Goal: Task Accomplishment & Management: Use online tool/utility

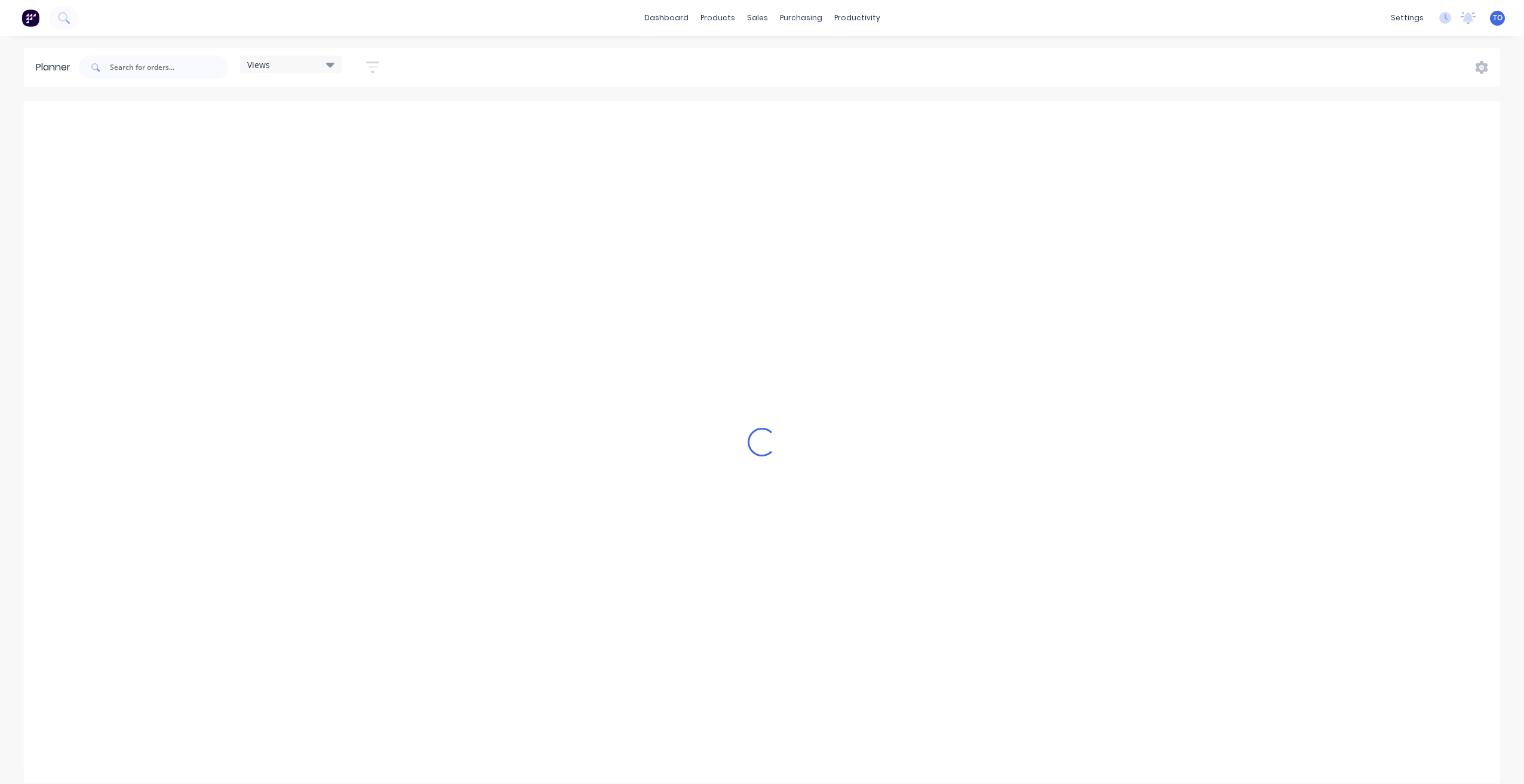
scroll to position [0, 2103]
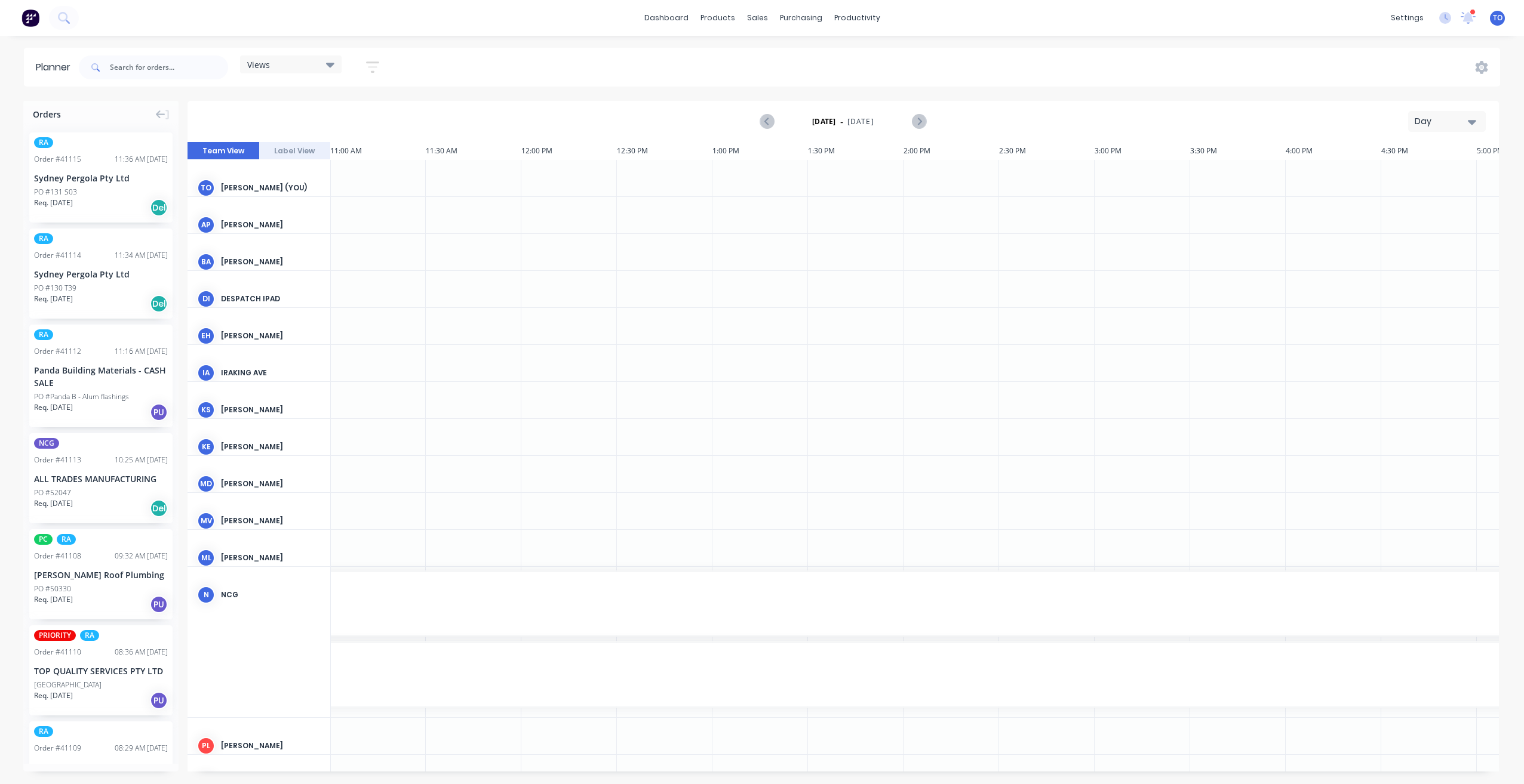
click at [1456, 113] on button "Day" at bounding box center [1447, 121] width 78 height 21
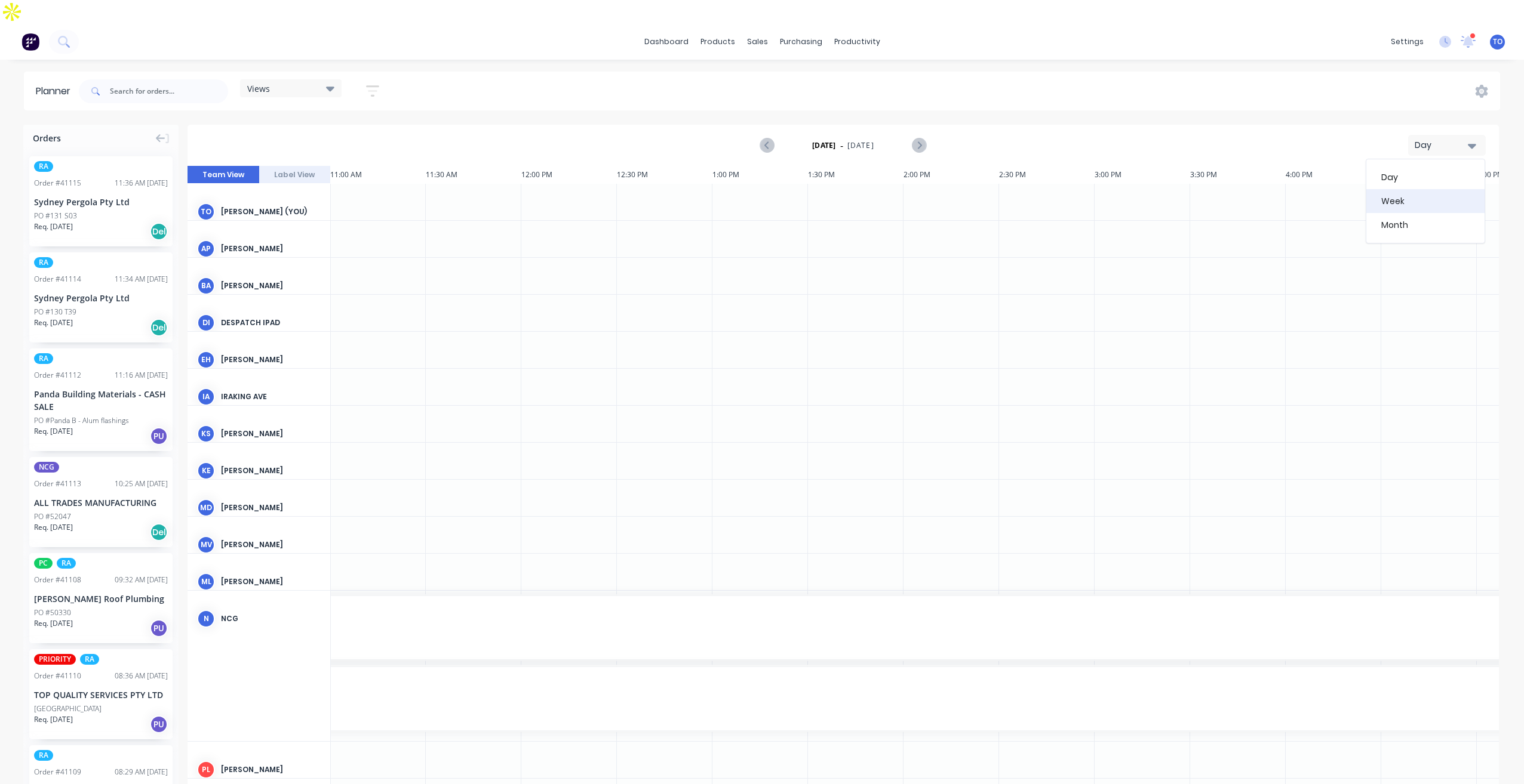
click at [1406, 189] on div "Week" at bounding box center [1425, 201] width 118 height 24
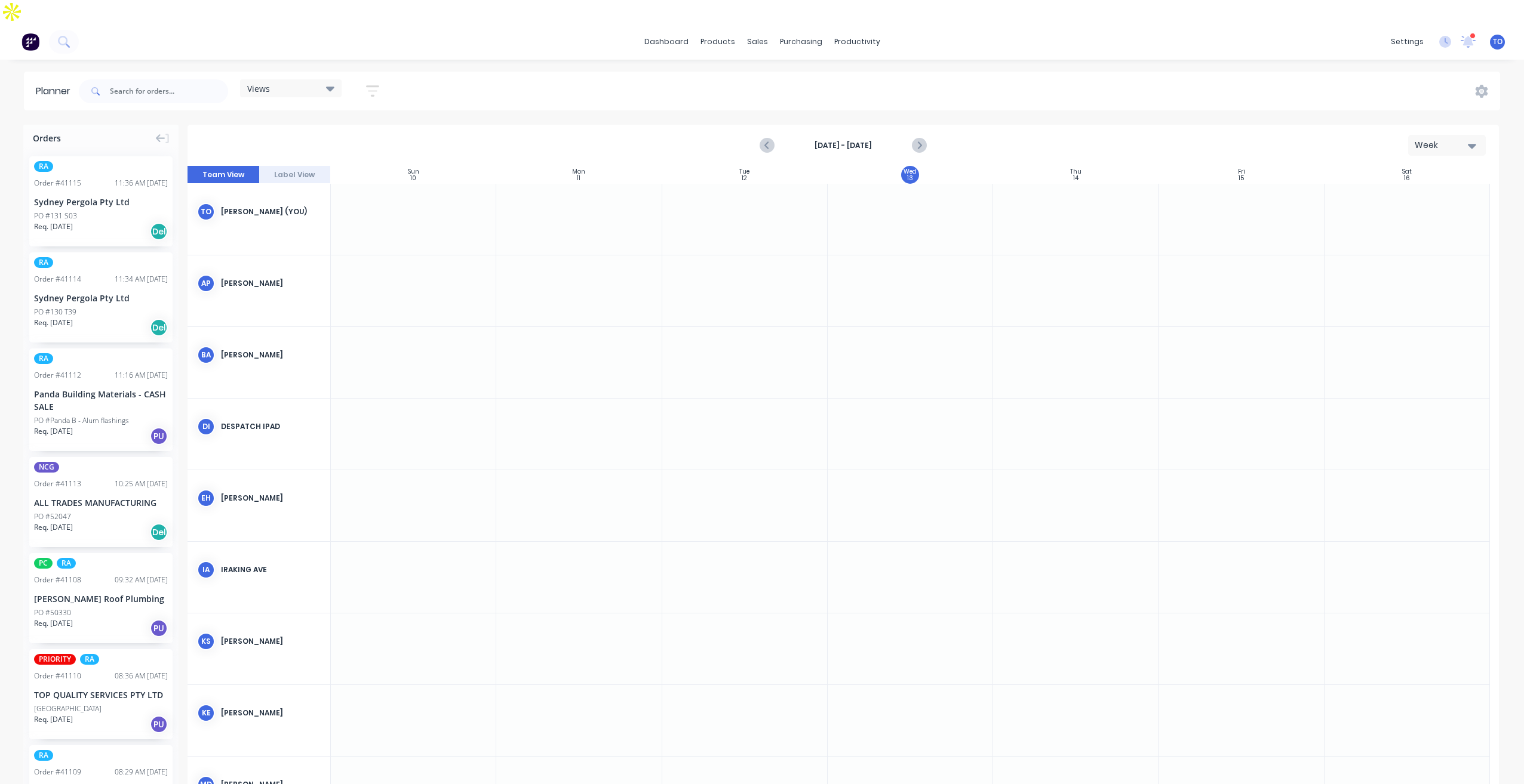
click at [371, 90] on icon "button" at bounding box center [373, 91] width 10 height 2
click at [299, 129] on div "Show/Hide users" at bounding box center [309, 136] width 83 height 13
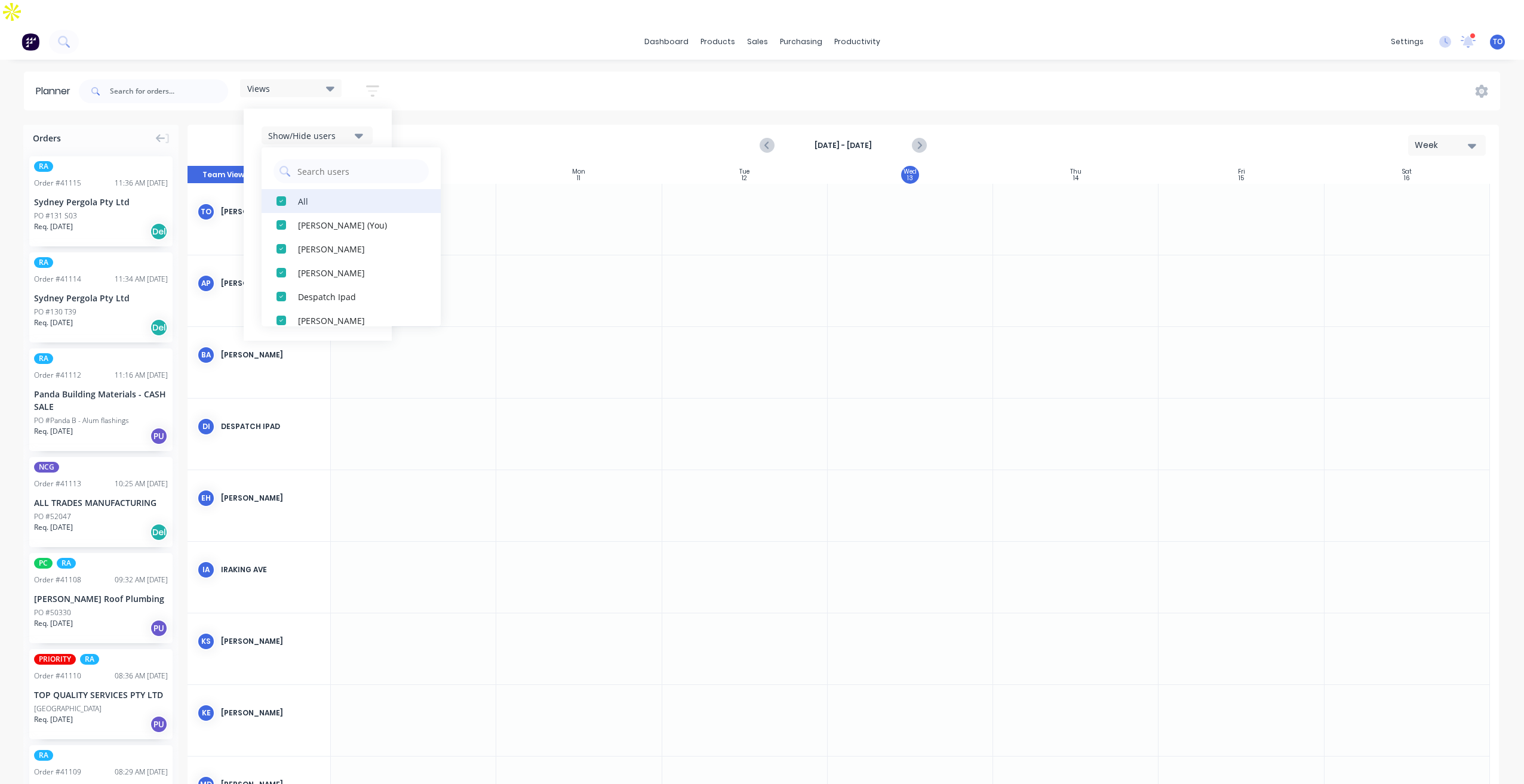
click at [301, 195] on div "All" at bounding box center [358, 201] width 119 height 13
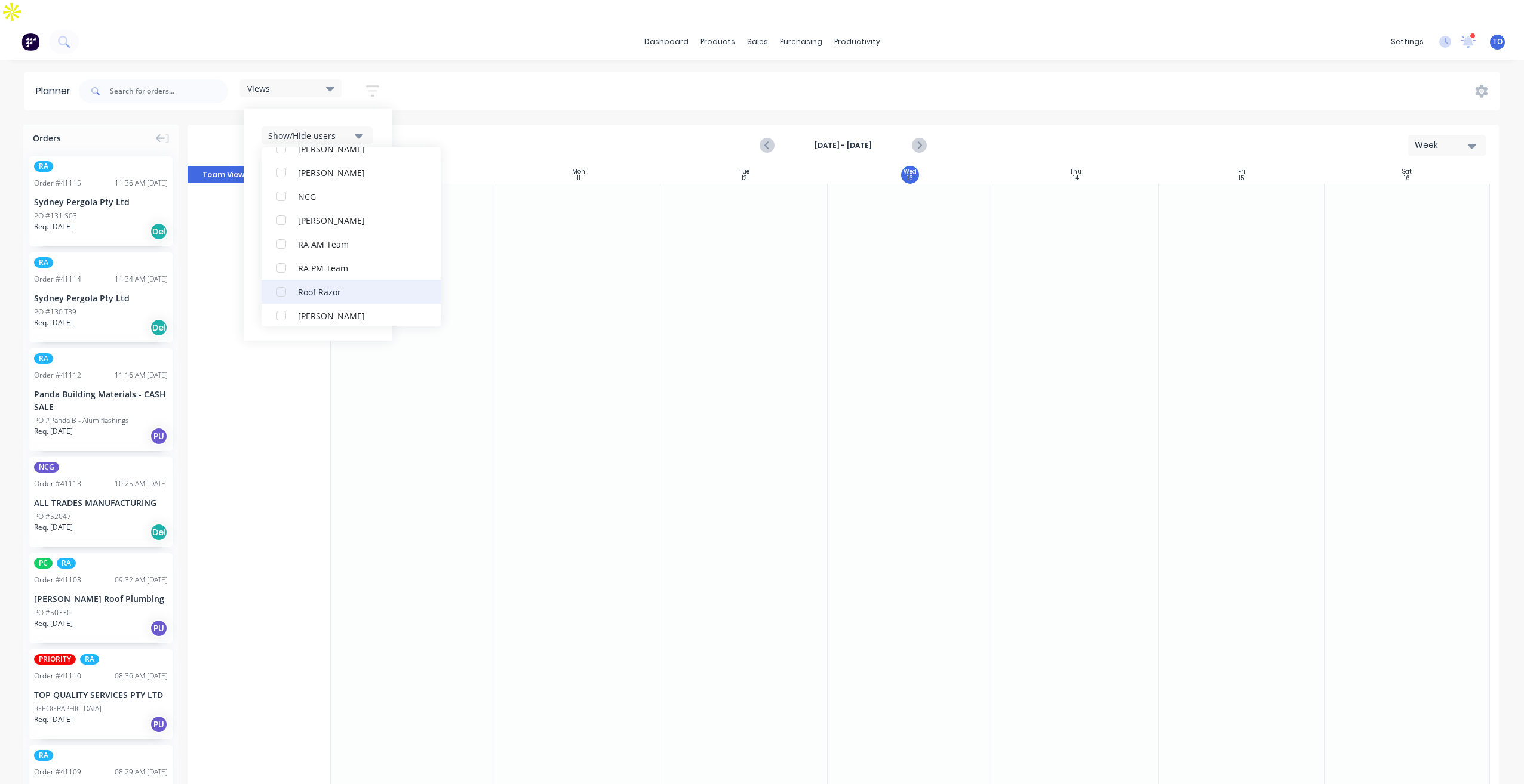
scroll to position [299, 0]
click at [300, 254] on div "RA PM Team" at bounding box center [358, 261] width 119 height 13
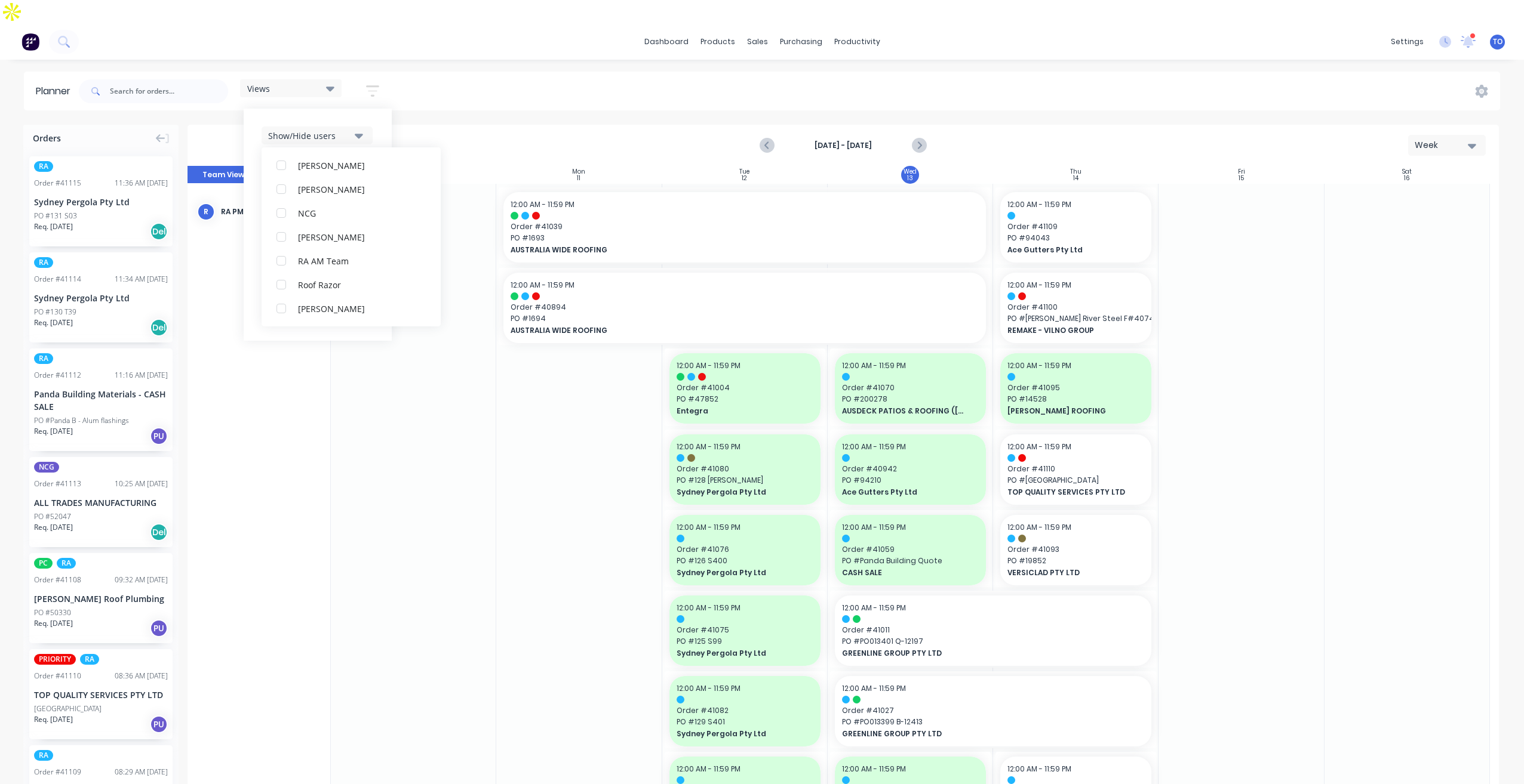
scroll to position [0, 0]
click at [374, 83] on icon "button" at bounding box center [373, 90] width 13 height 15
click at [378, 83] on icon "button" at bounding box center [373, 90] width 13 height 15
click at [332, 237] on div "Filter by assignee" at bounding box center [309, 244] width 83 height 13
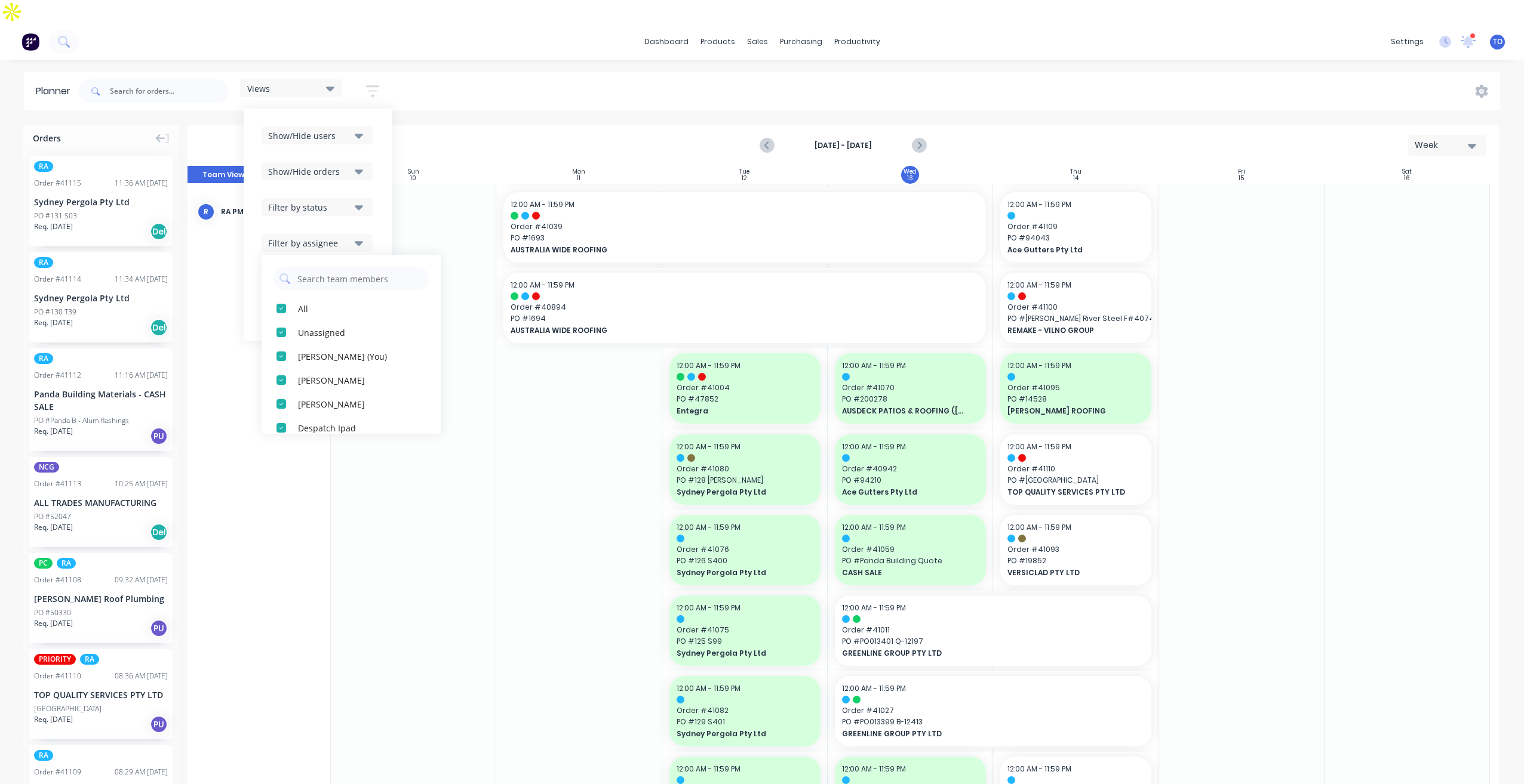
click at [342, 201] on div "Filter by status" at bounding box center [309, 208] width 83 height 13
click at [316, 266] on div "All" at bounding box center [358, 272] width 119 height 13
click at [351, 162] on button "Show/Hide orders" at bounding box center [317, 171] width 111 height 18
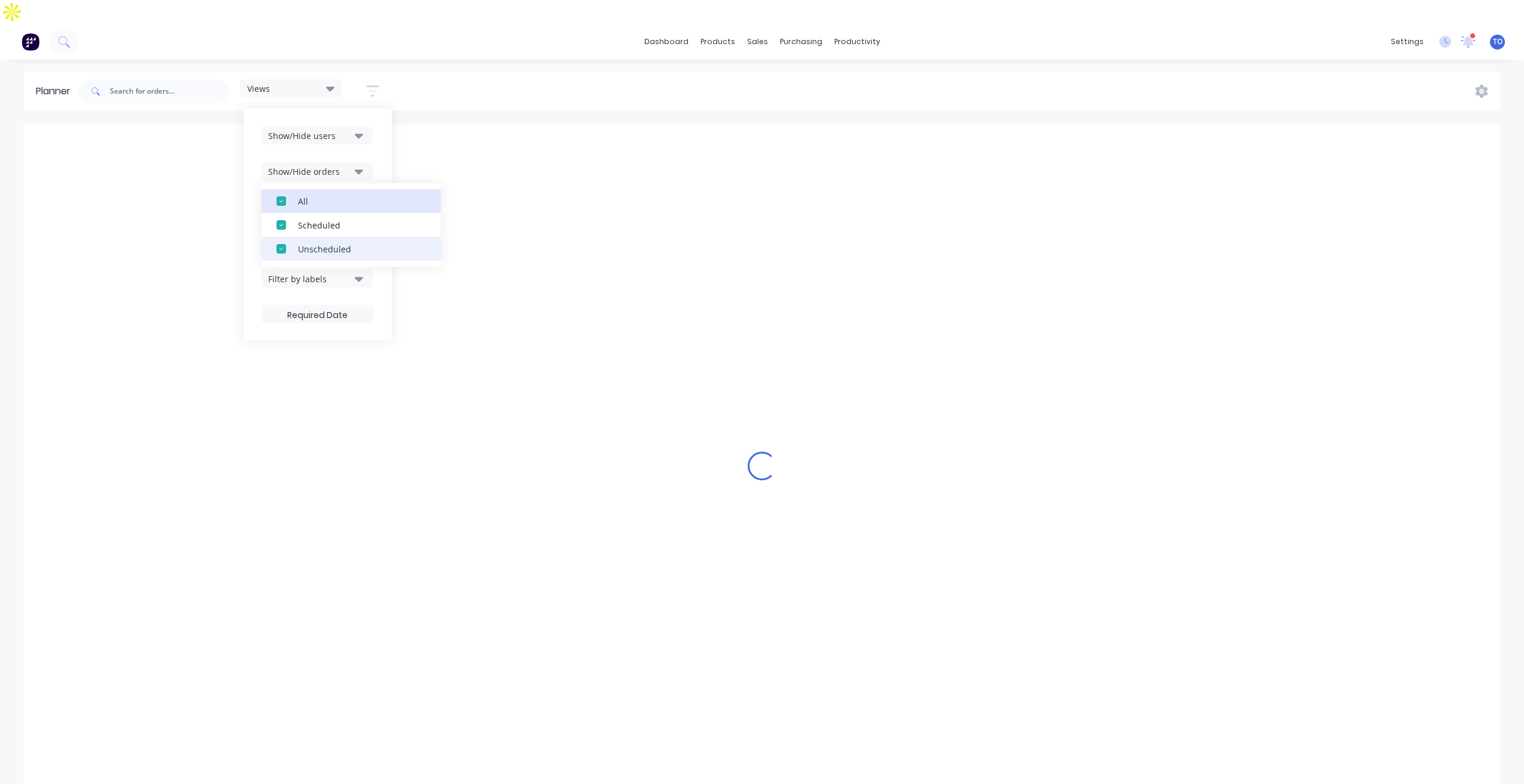
click at [329, 195] on div "All" at bounding box center [358, 201] width 119 height 13
click at [325, 242] on div "Unscheduled" at bounding box center [358, 249] width 119 height 13
click at [380, 128] on div "Show/Hide users Show/Hide orders All Scheduled Unscheduled Filter by status Fil…" at bounding box center [318, 224] width 148 height 232
drag, startPoint x: 341, startPoint y: 215, endPoint x: 341, endPoint y: 223, distance: 8.0
click at [341, 237] on div "Filter by assignee" at bounding box center [309, 244] width 83 height 13
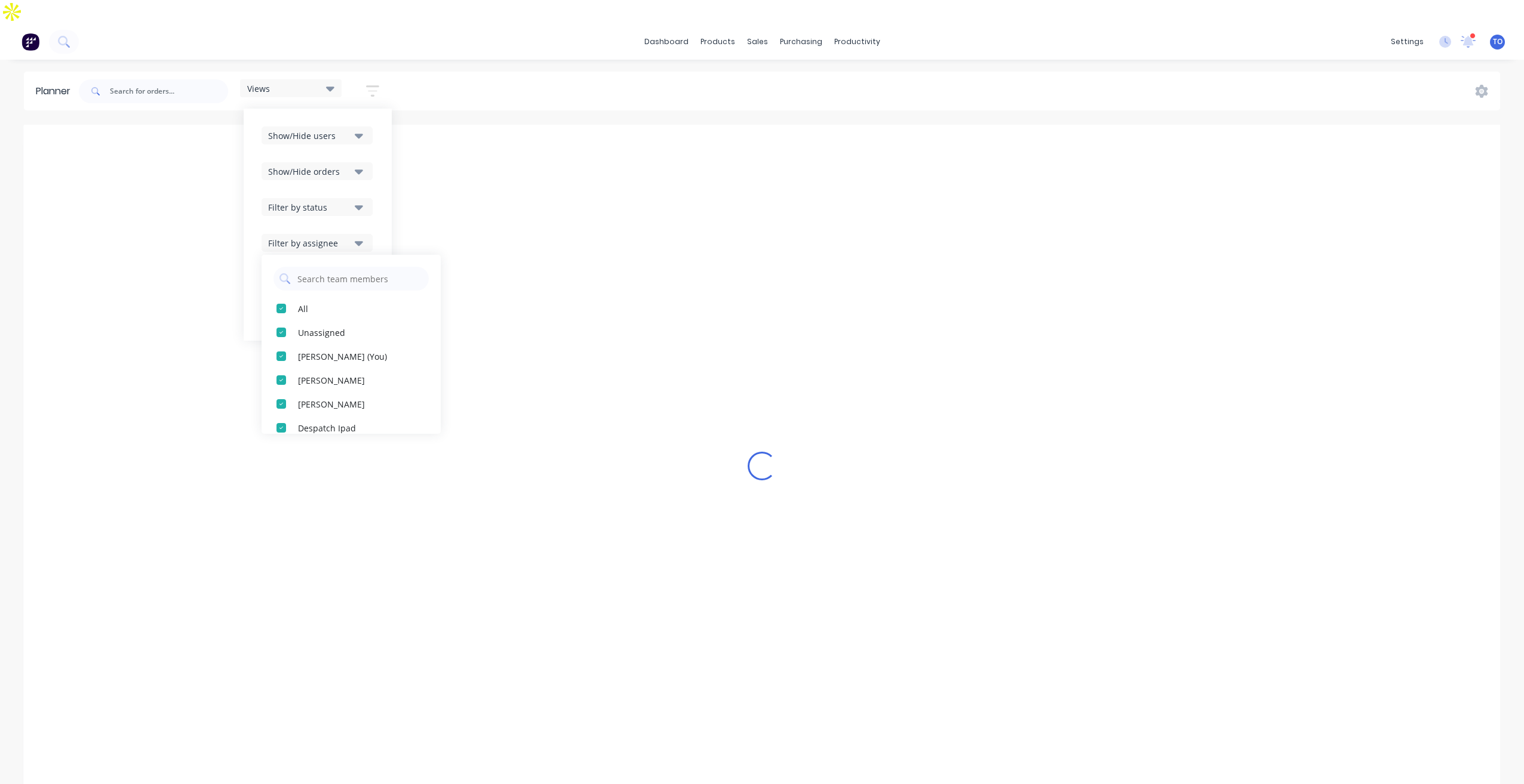
click at [345, 201] on div "Filter by status" at bounding box center [309, 208] width 83 height 13
click at [345, 165] on div "Show/Hide orders" at bounding box center [309, 172] width 83 height 13
